Goal: Information Seeking & Learning: Learn about a topic

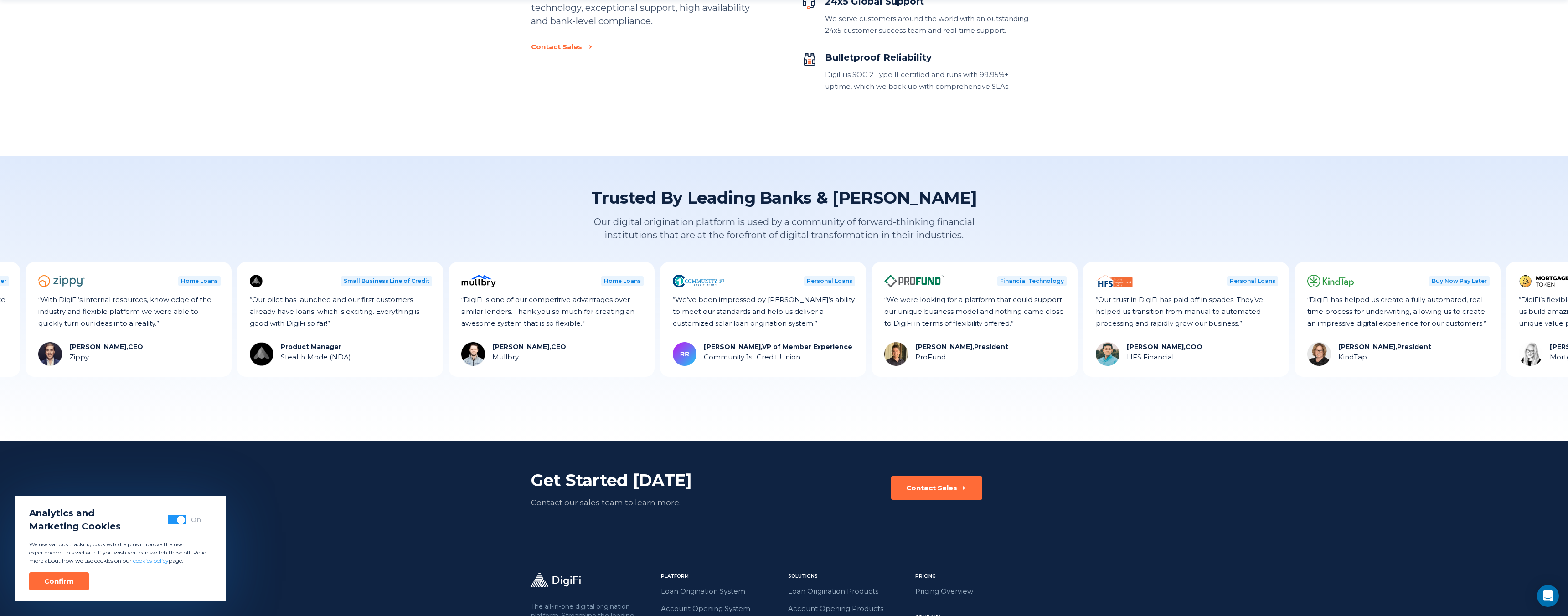
scroll to position [2339, 0]
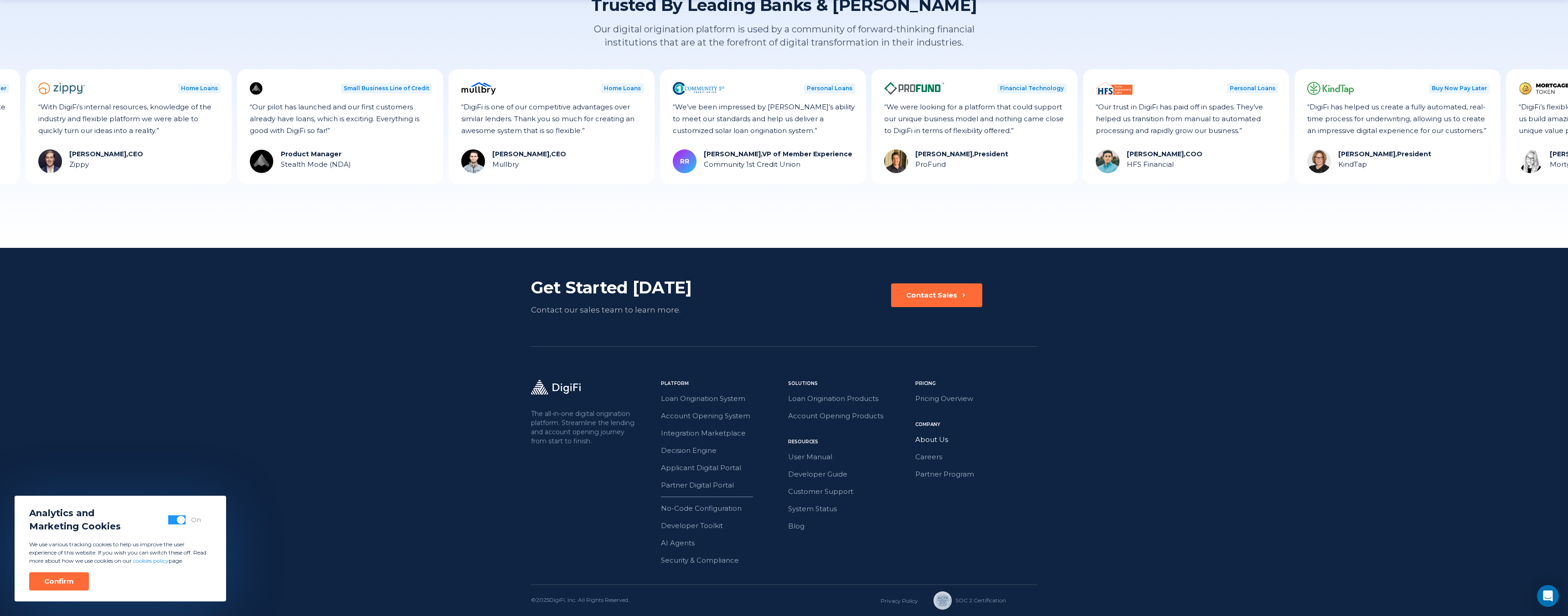
click at [937, 441] on link "About Us" at bounding box center [976, 439] width 121 height 12
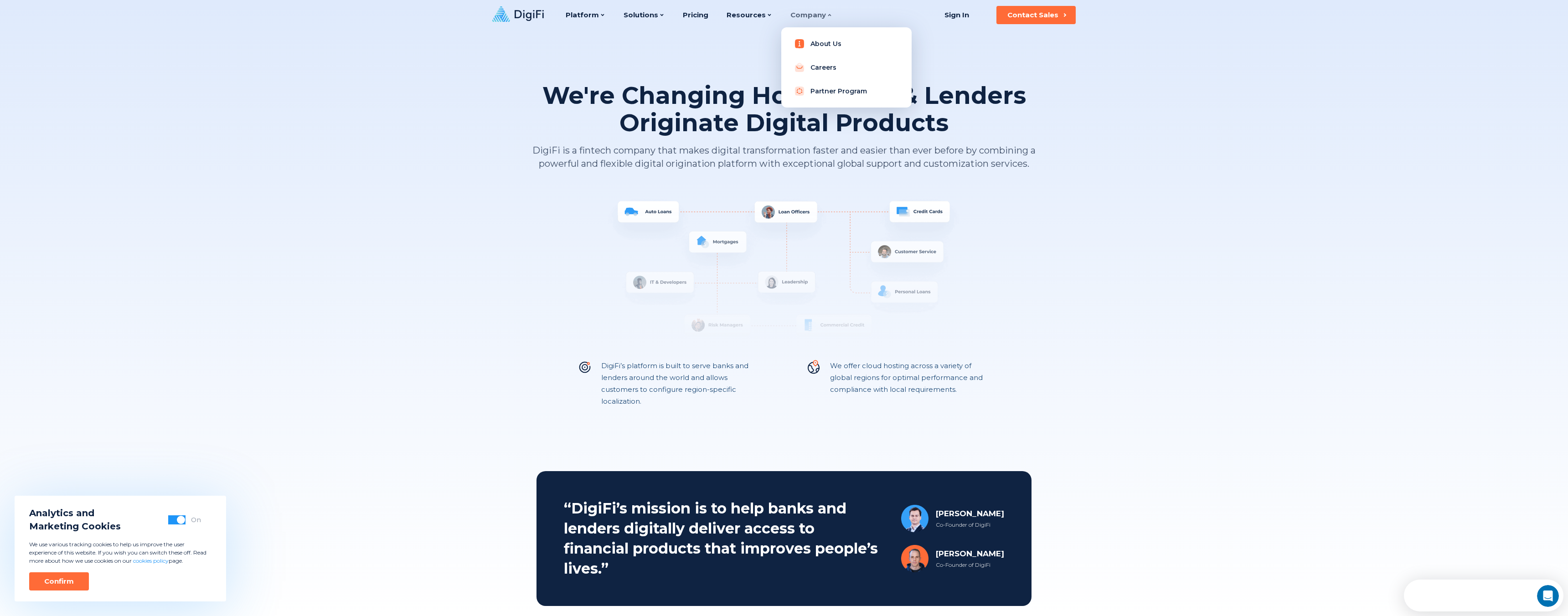
click at [819, 42] on link "About Us" at bounding box center [846, 44] width 116 height 18
